Goal: Task Accomplishment & Management: Complete application form

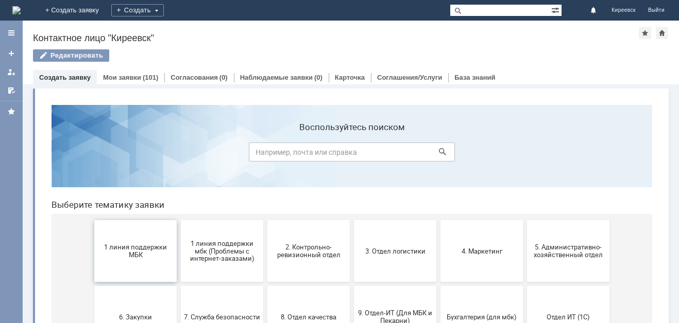
click at [113, 247] on span "1 линия поддержки МБК" at bounding box center [135, 251] width 76 height 15
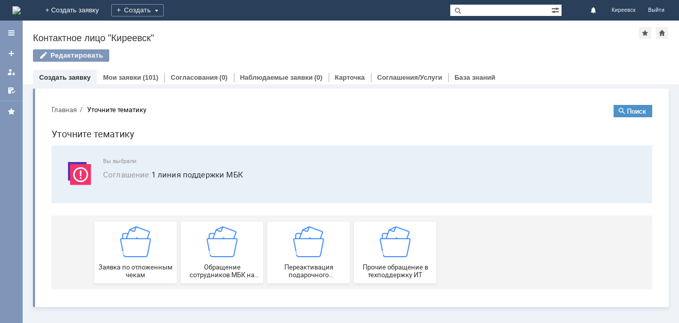
click at [113, 247] on div "Заявка по отложенным чекам" at bounding box center [135, 253] width 76 height 53
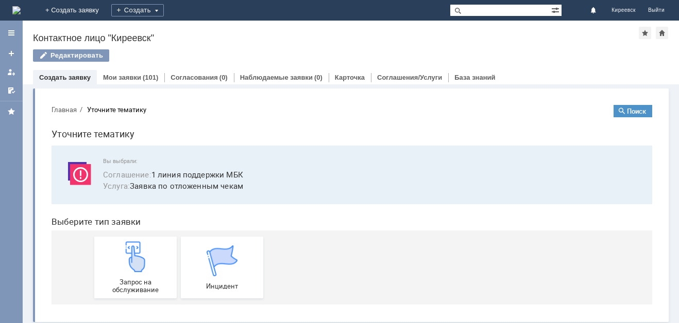
click at [113, 247] on div "Запрос на обслуживание" at bounding box center [135, 267] width 76 height 53
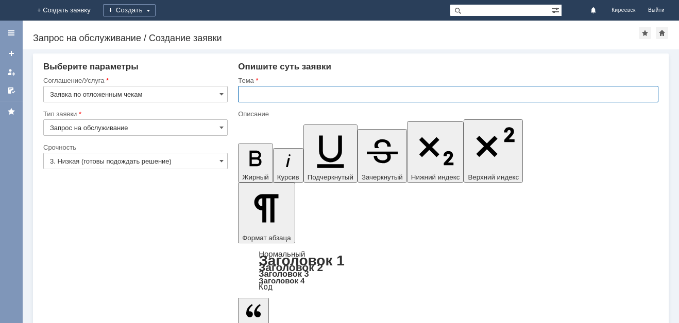
click at [292, 90] on input "text" at bounding box center [448, 94] width 420 height 16
click at [99, 163] on input "3. Низкая (готовы подождать решение)" at bounding box center [135, 161] width 184 height 16
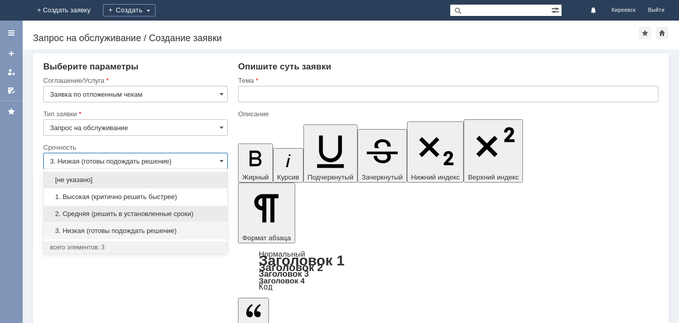
click at [94, 212] on span "2. Средняя (решить в установленные сроки)" at bounding box center [135, 214] width 171 height 8
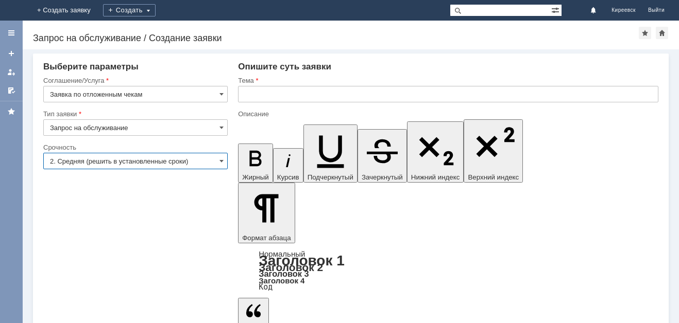
type input "2. Средняя (решить в установленные сроки)"
click at [251, 91] on input "text" at bounding box center [448, 94] width 420 height 16
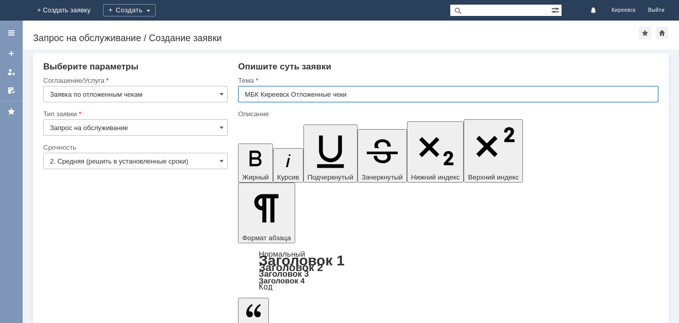
type input "МБК Киреевск Отложенные чеки"
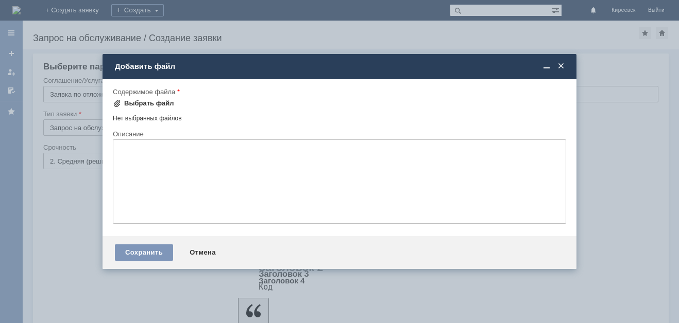
click at [163, 106] on div "Выбрать файл" at bounding box center [149, 103] width 50 height 8
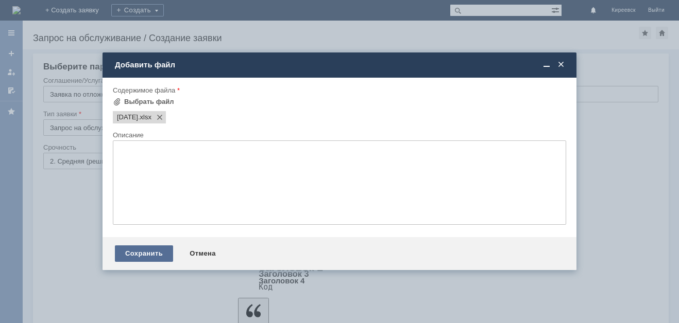
click at [155, 255] on div "Сохранить" at bounding box center [144, 254] width 58 height 16
